Goal: Task Accomplishment & Management: Manage account settings

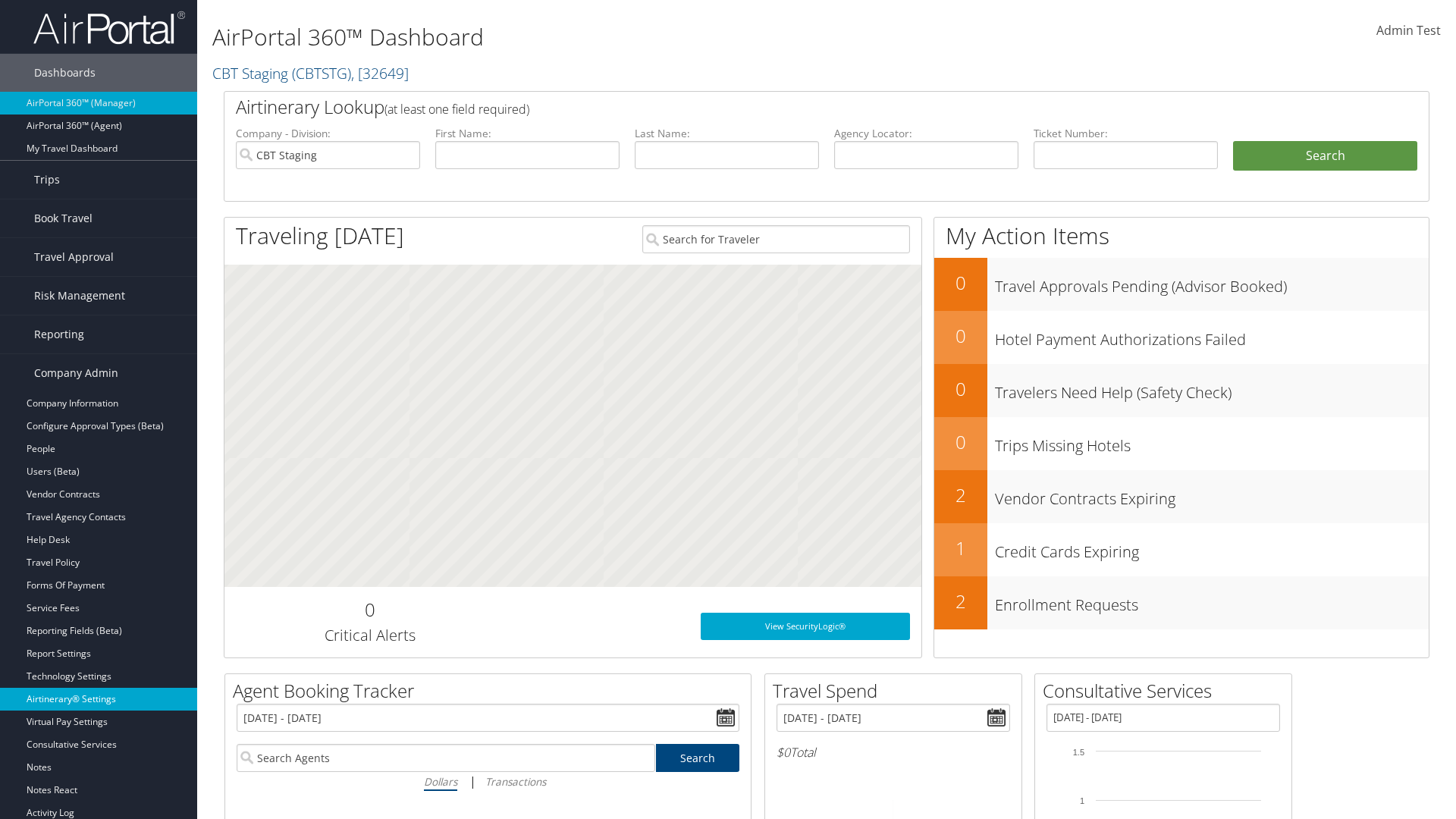
click at [98, 700] on link "Airtinerary® Settings" at bounding box center [98, 700] width 197 height 23
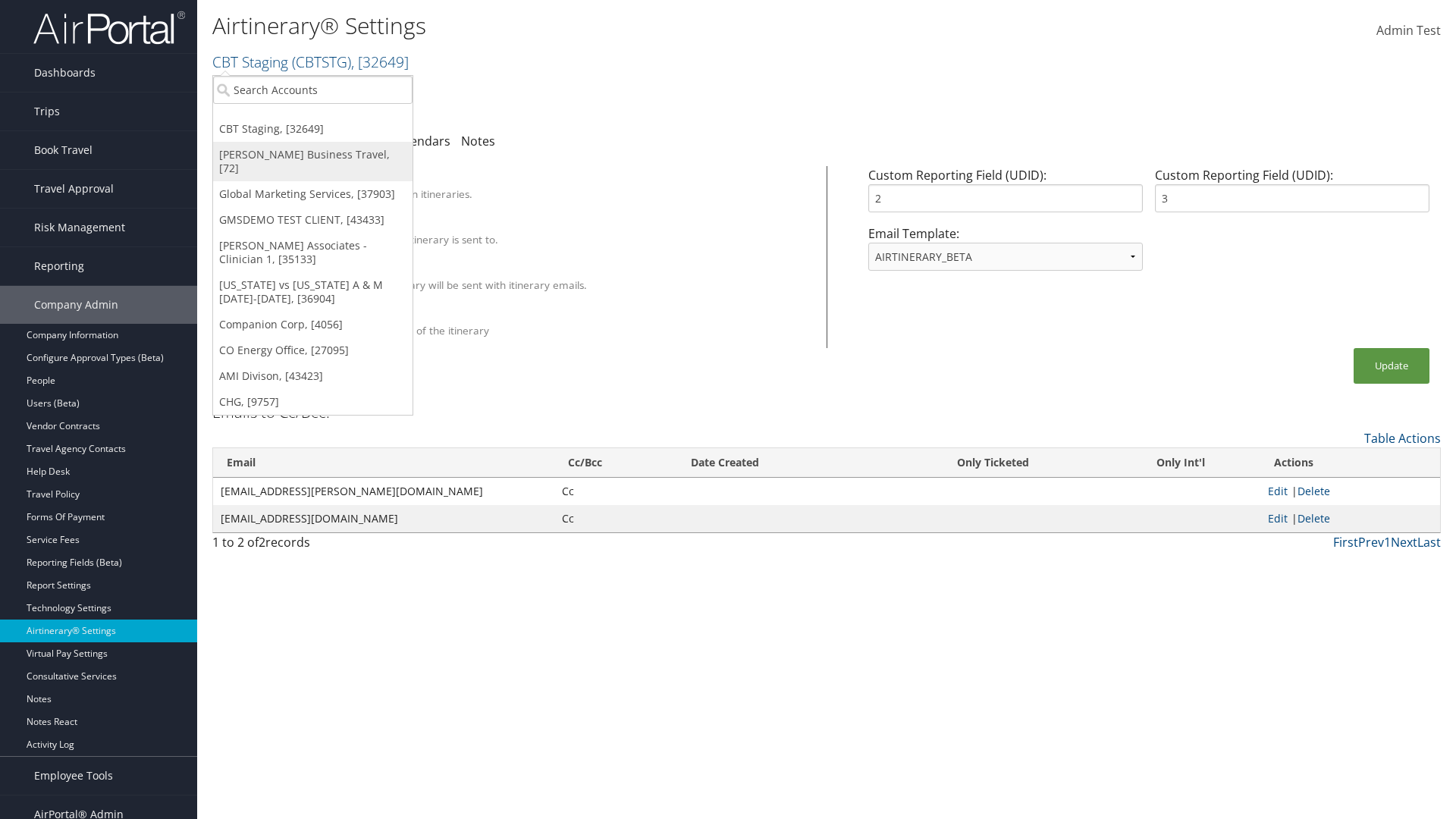
click at [313, 155] on link "[PERSON_NAME] Business Travel, [72]" at bounding box center [312, 161] width 199 height 39
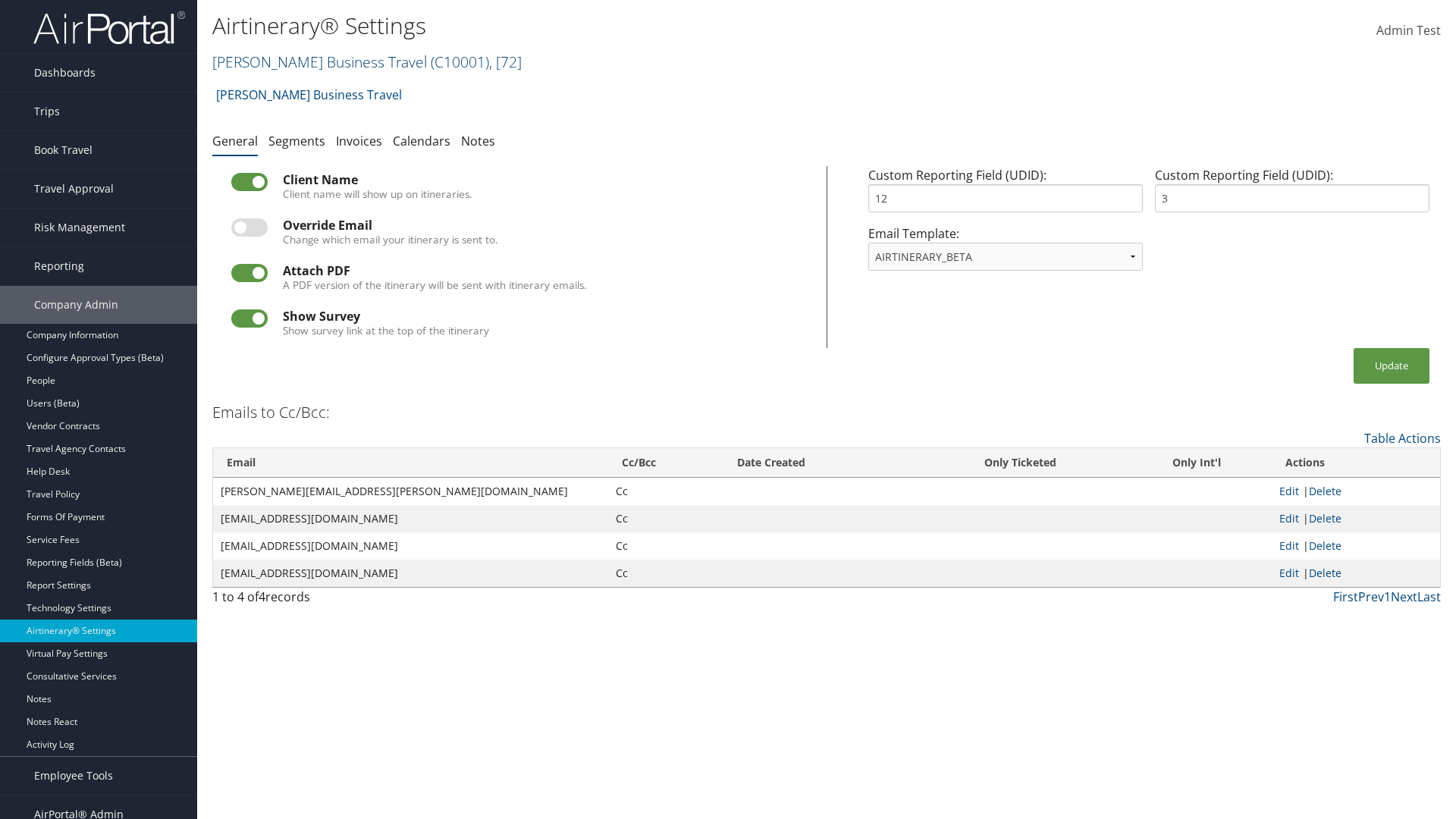
click at [313, 62] on link "Christopherson Business Travel ( C10001 ) , [ 72 ]" at bounding box center [368, 62] width 310 height 20
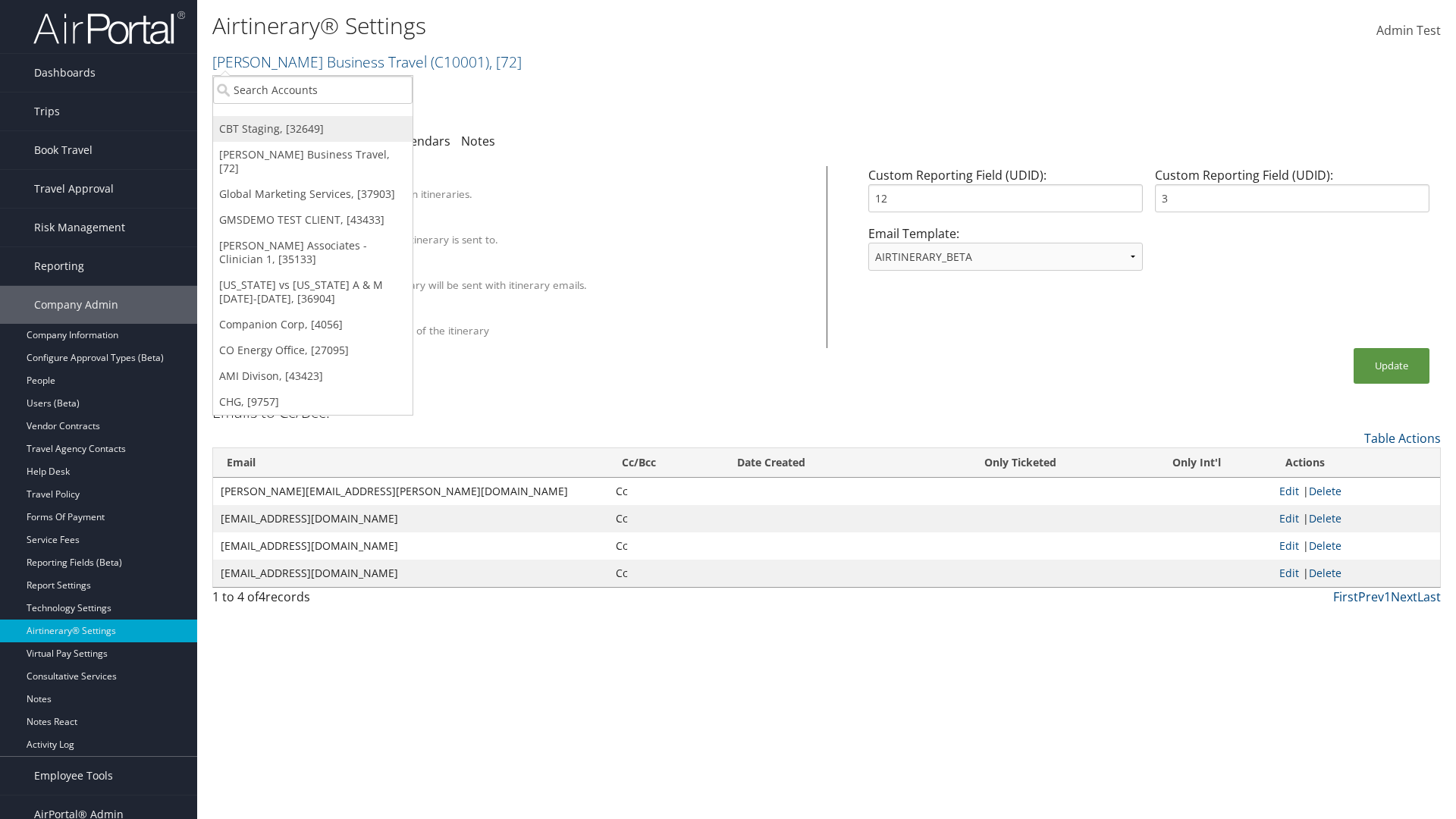
click at [313, 129] on link "CBT Staging, [32649]" at bounding box center [312, 129] width 199 height 26
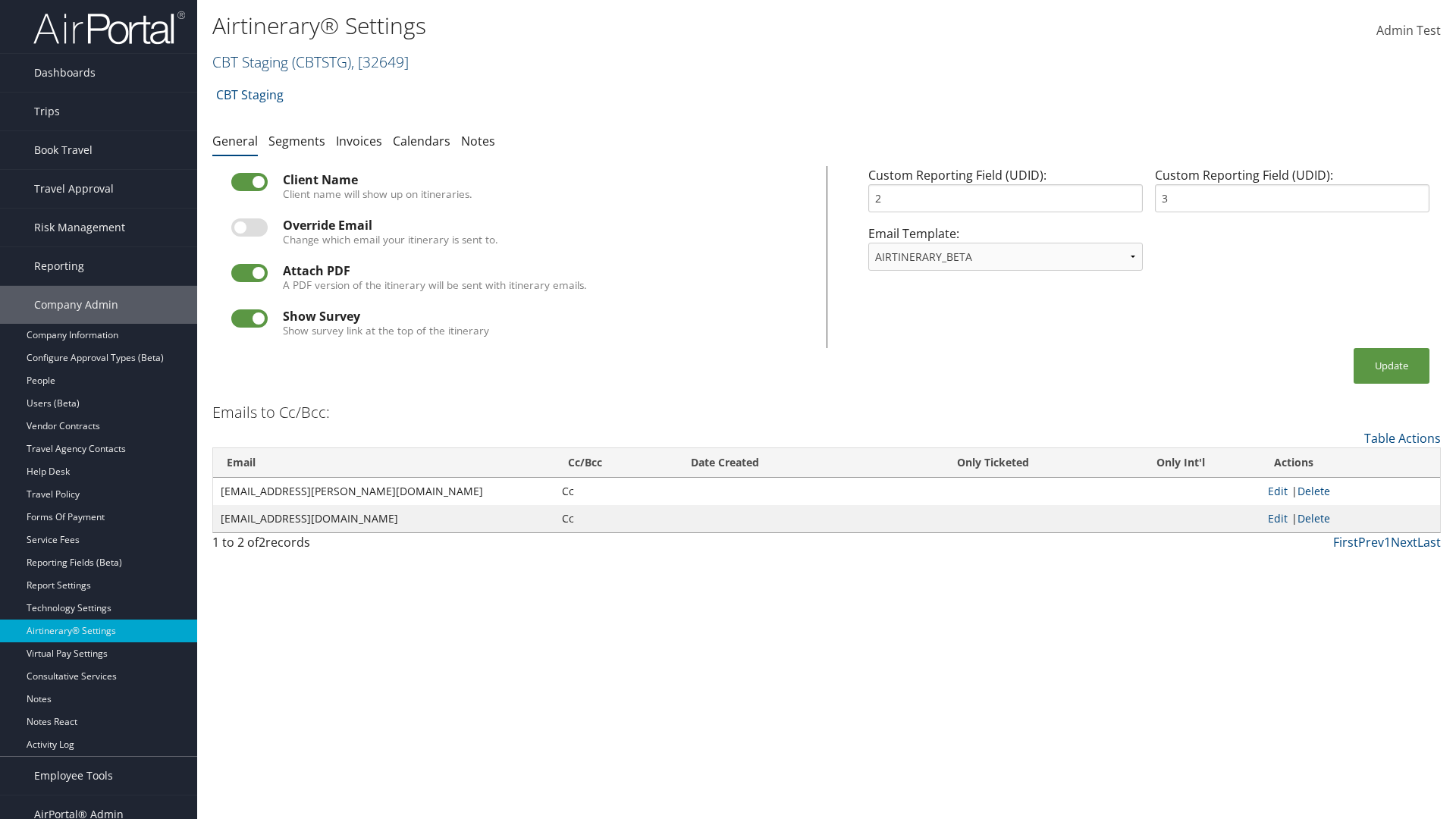
click at [250, 62] on link "CBT Staging ( CBTSTG ) , [ 32649 ]" at bounding box center [311, 62] width 196 height 20
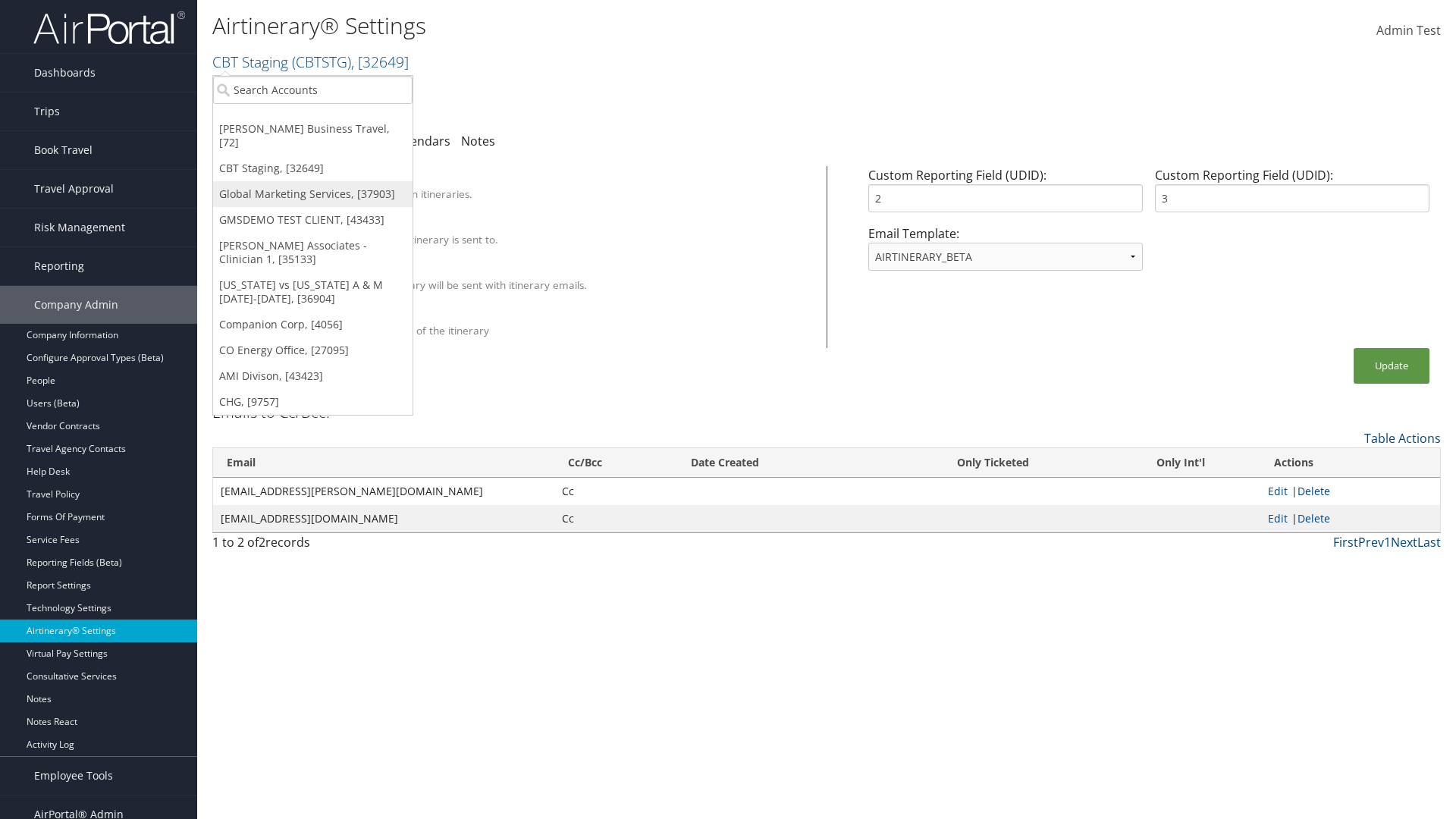
click at [313, 181] on link "Global Marketing Services, [37903]" at bounding box center [312, 193] width 199 height 26
